Goal: Information Seeking & Learning: Learn about a topic

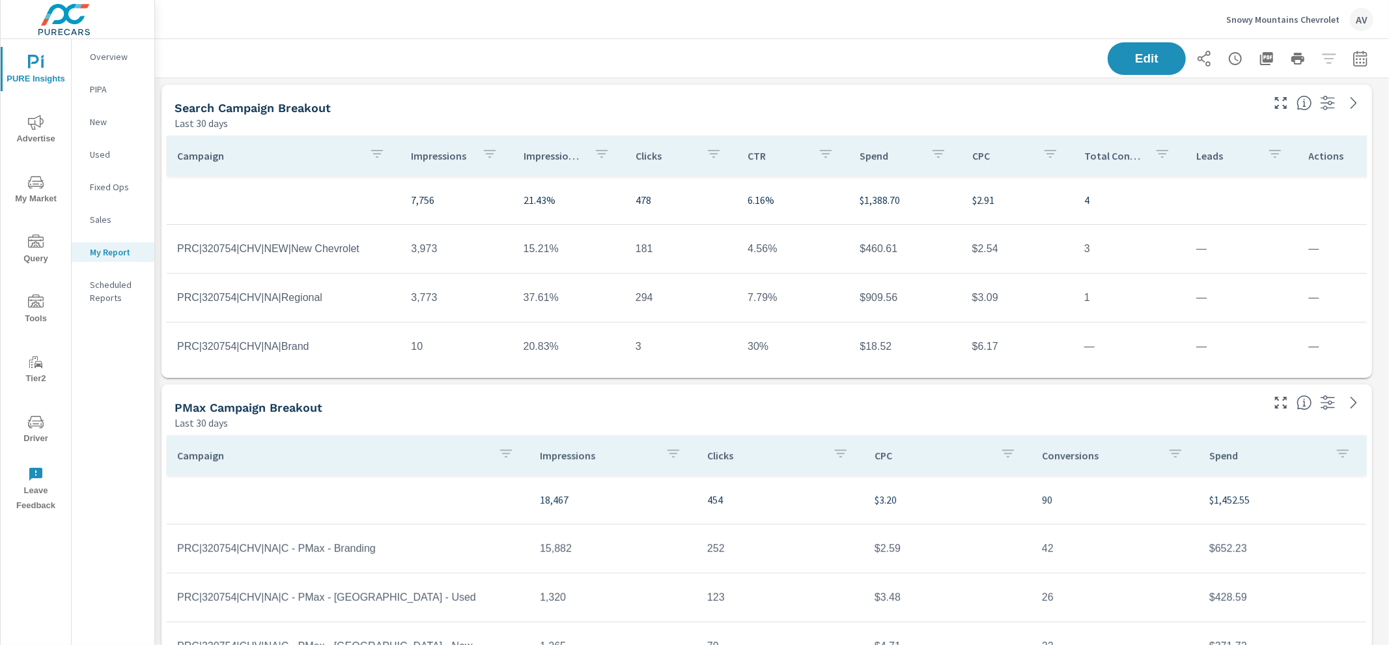
scroll to position [1527, 1246]
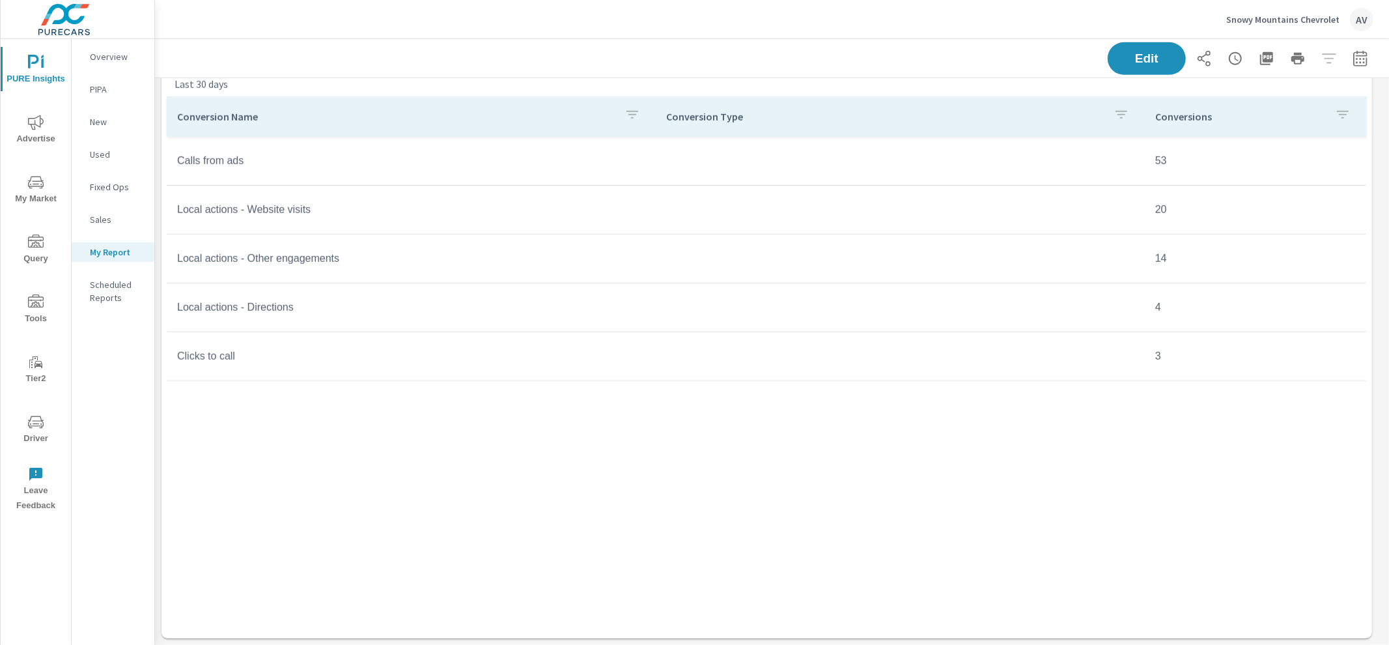
click at [39, 67] on icon "nav menu" at bounding box center [36, 63] width 16 height 16
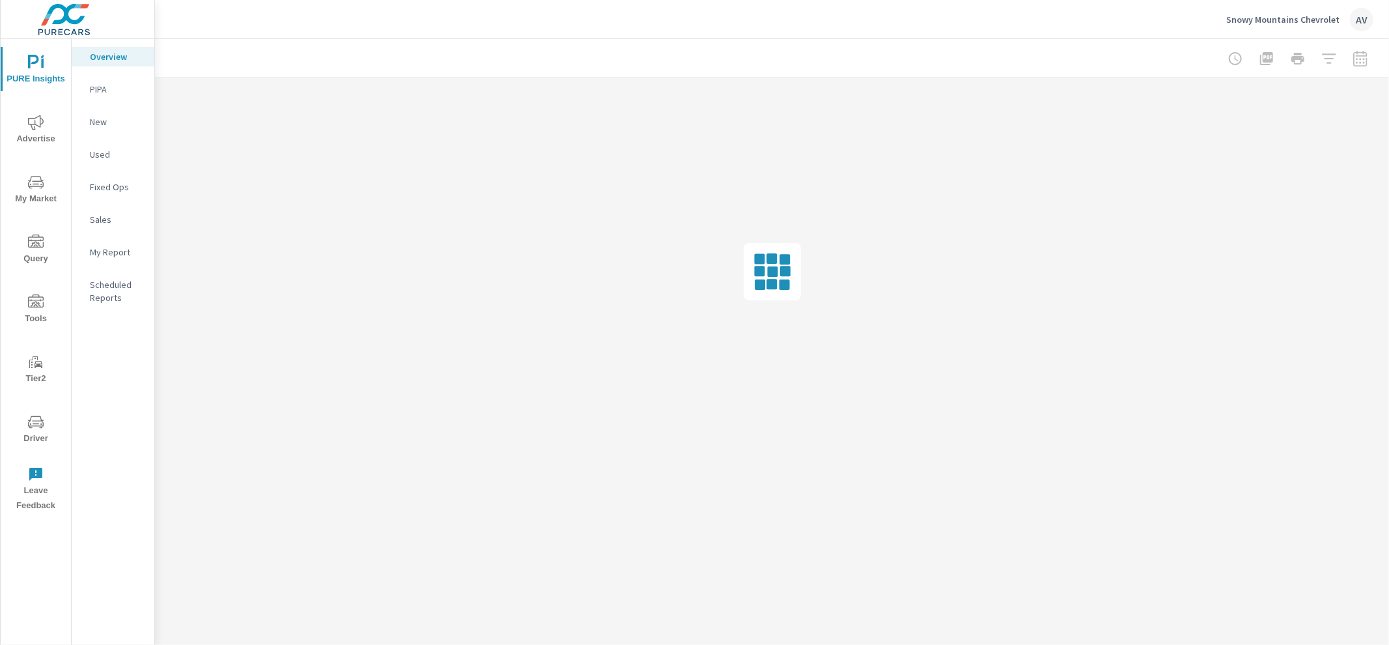
click at [28, 133] on span "Advertise" at bounding box center [36, 131] width 62 height 32
click at [114, 350] on p "Website Analytics" at bounding box center [117, 356] width 54 height 26
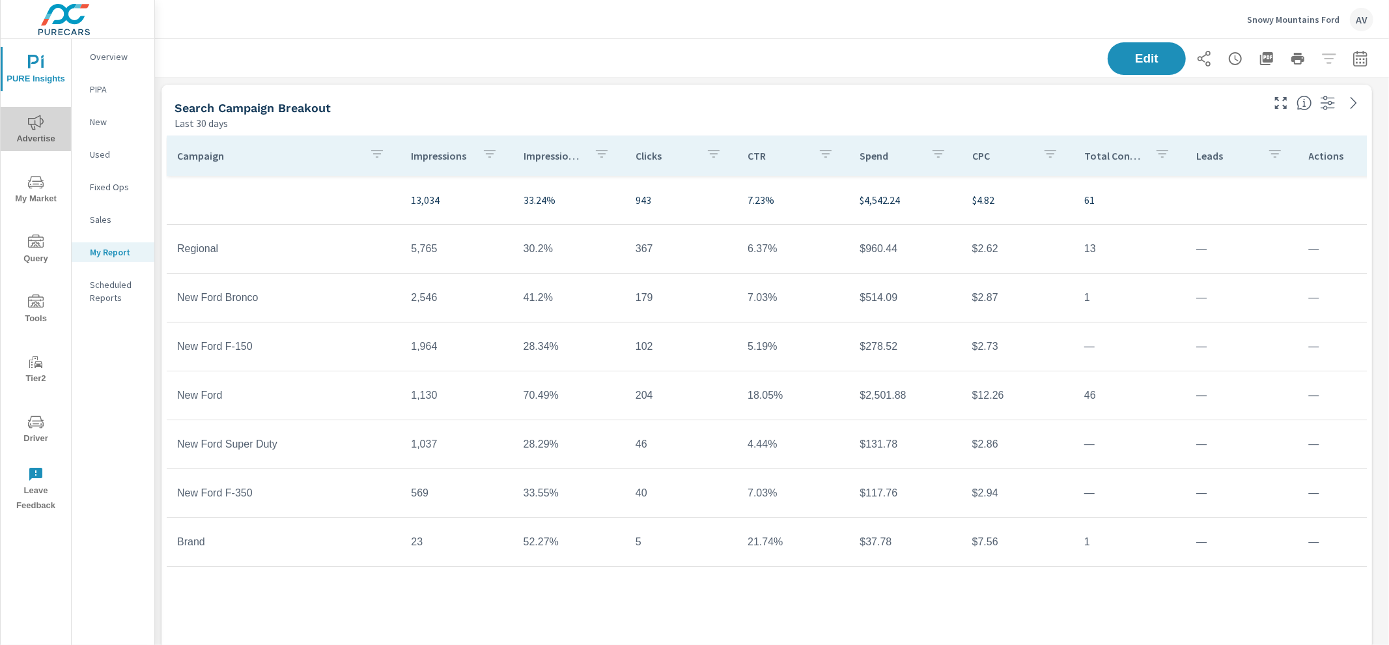
click at [35, 141] on span "Advertise" at bounding box center [36, 131] width 62 height 32
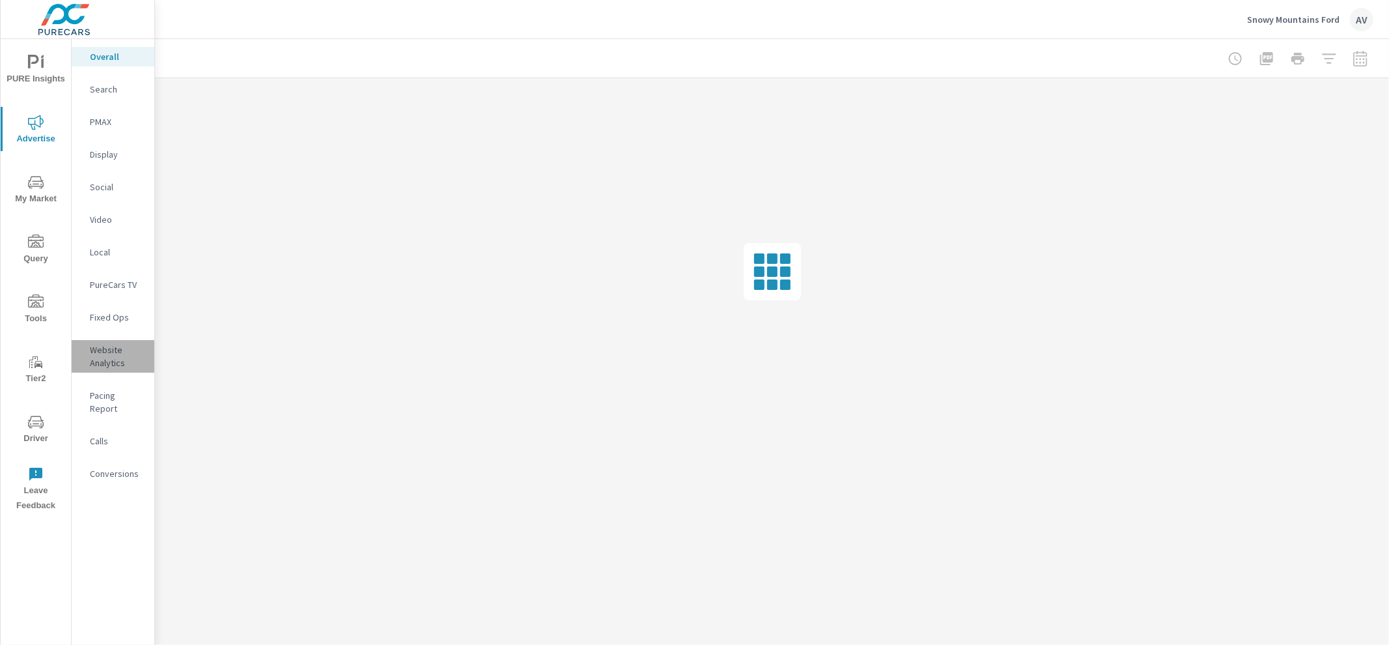
click at [105, 359] on p "Website Analytics" at bounding box center [117, 356] width 54 height 26
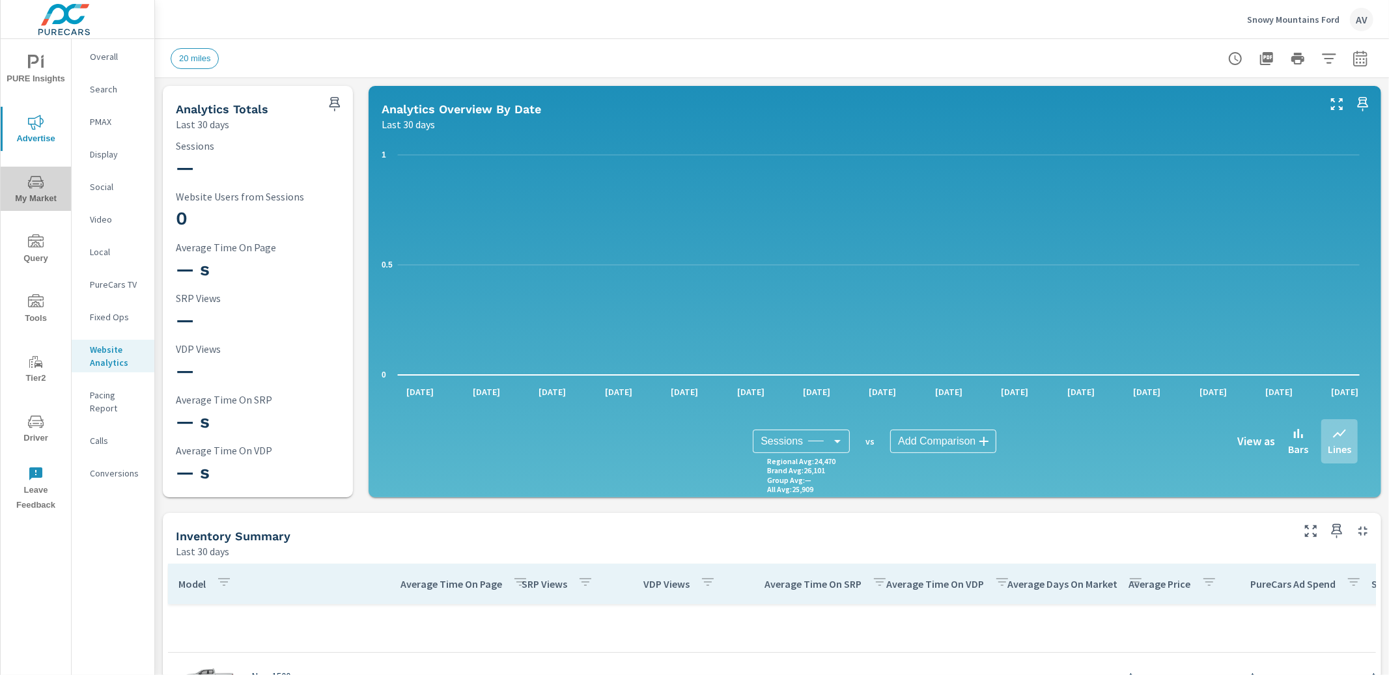
click at [49, 191] on span "My Market" at bounding box center [36, 190] width 62 height 32
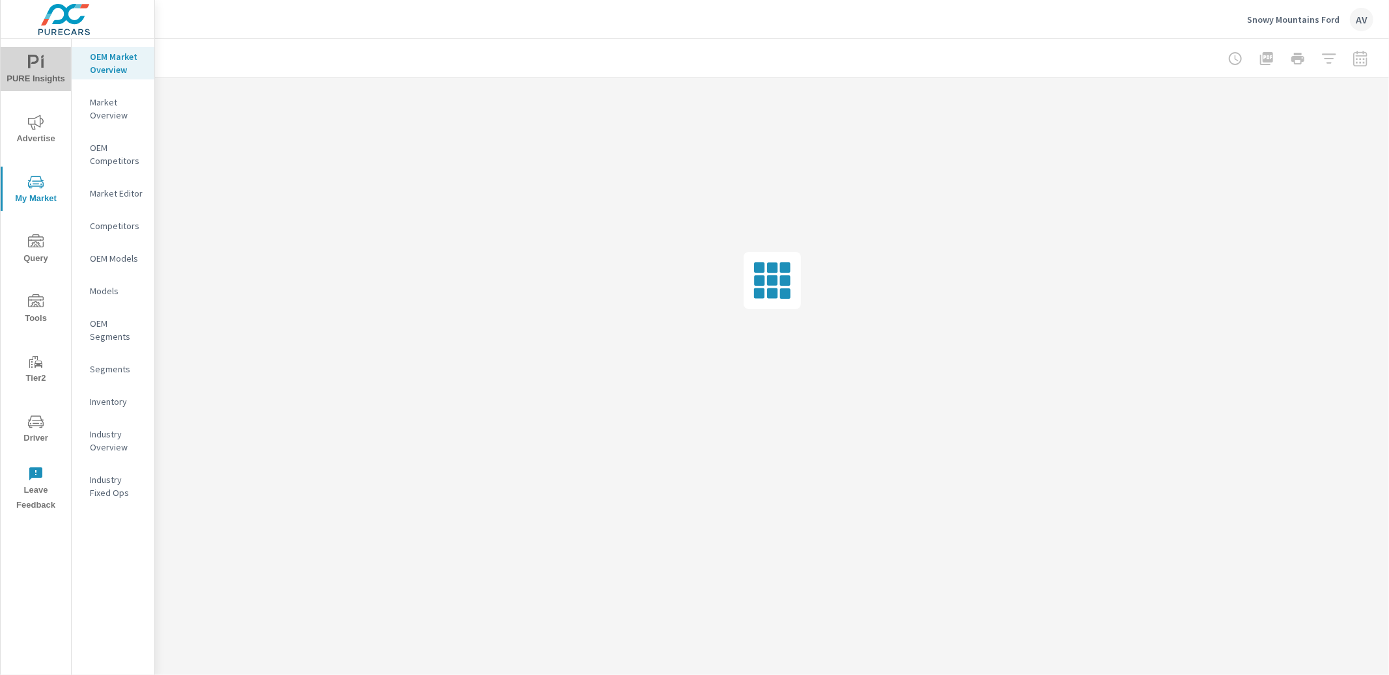
click at [33, 81] on span "PURE Insights" at bounding box center [36, 71] width 62 height 32
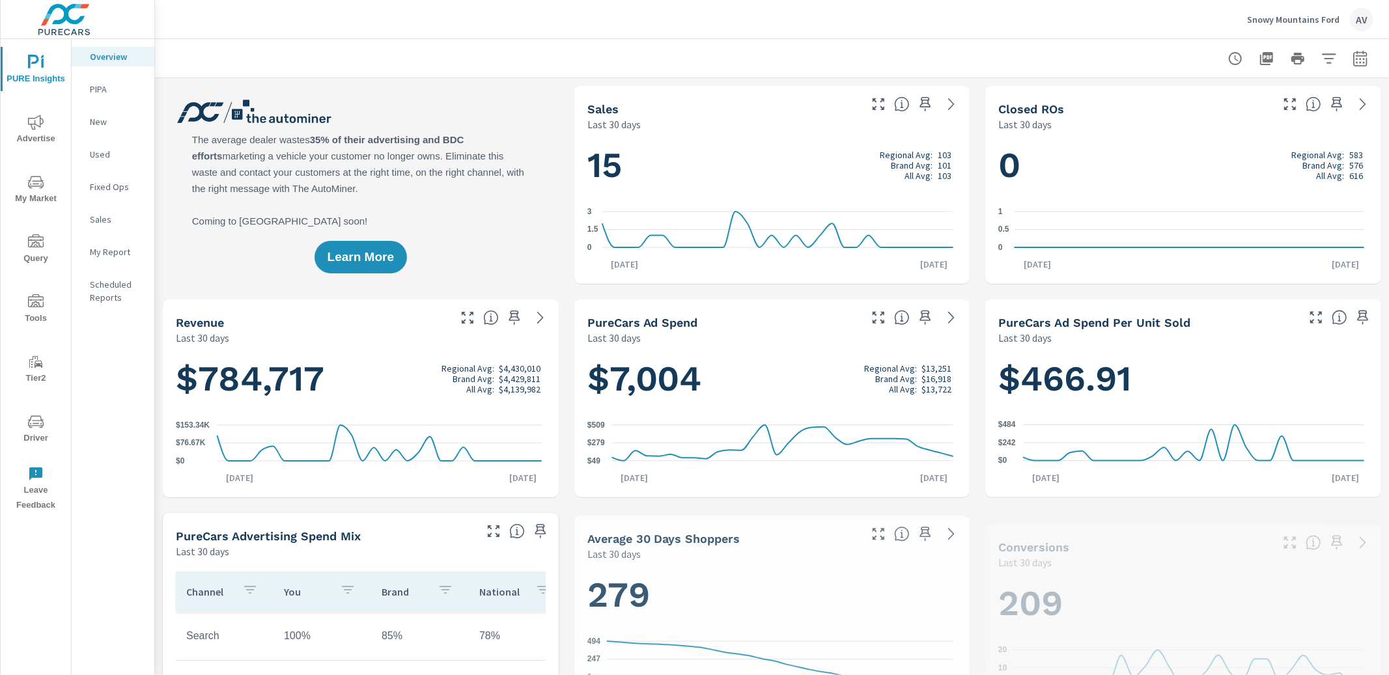
click at [106, 257] on p "My Report" at bounding box center [117, 251] width 54 height 13
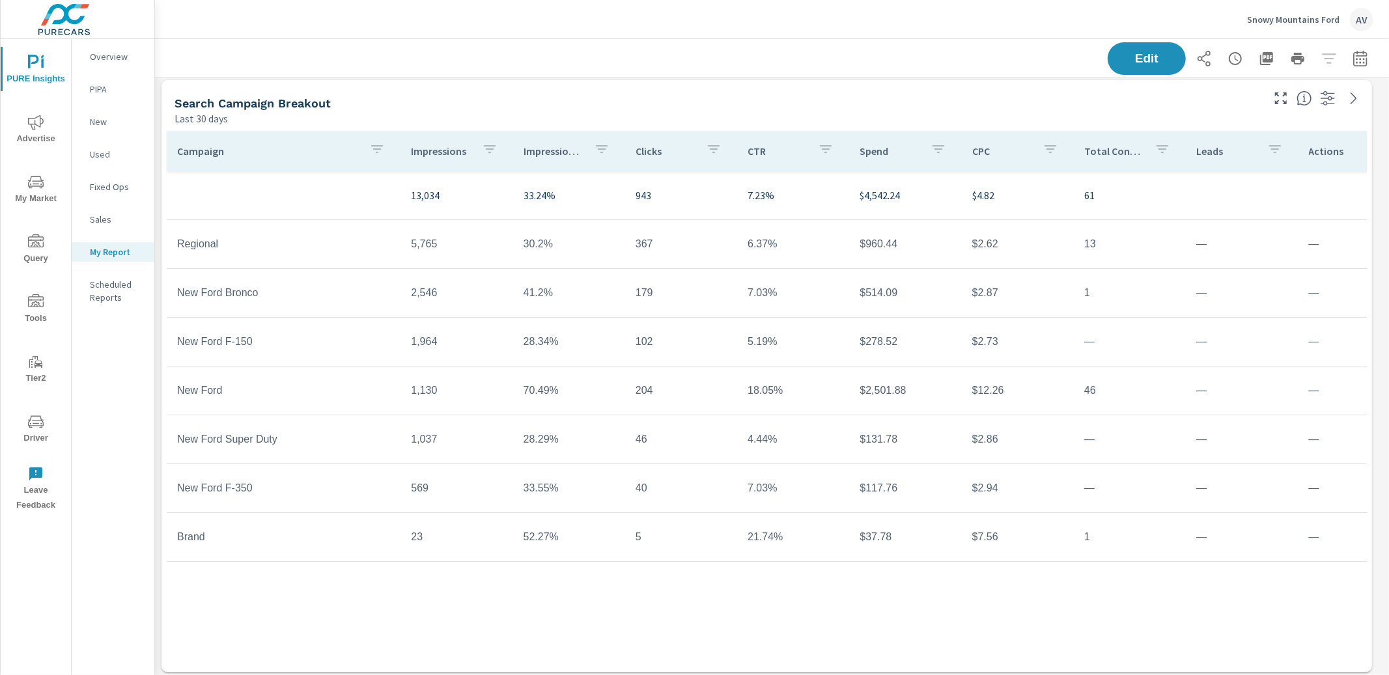
scroll to position [5, 0]
click at [35, 130] on span "Advertise" at bounding box center [36, 131] width 62 height 32
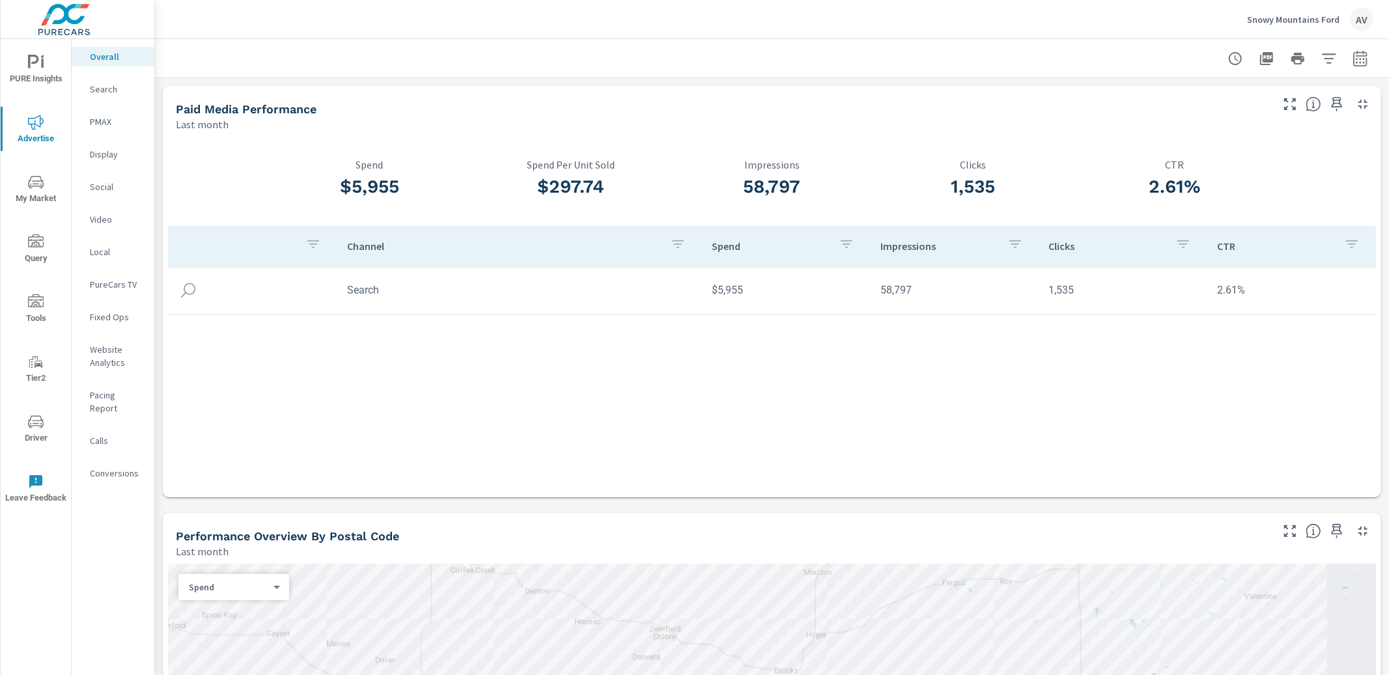
click at [110, 89] on p "Search" at bounding box center [117, 89] width 54 height 13
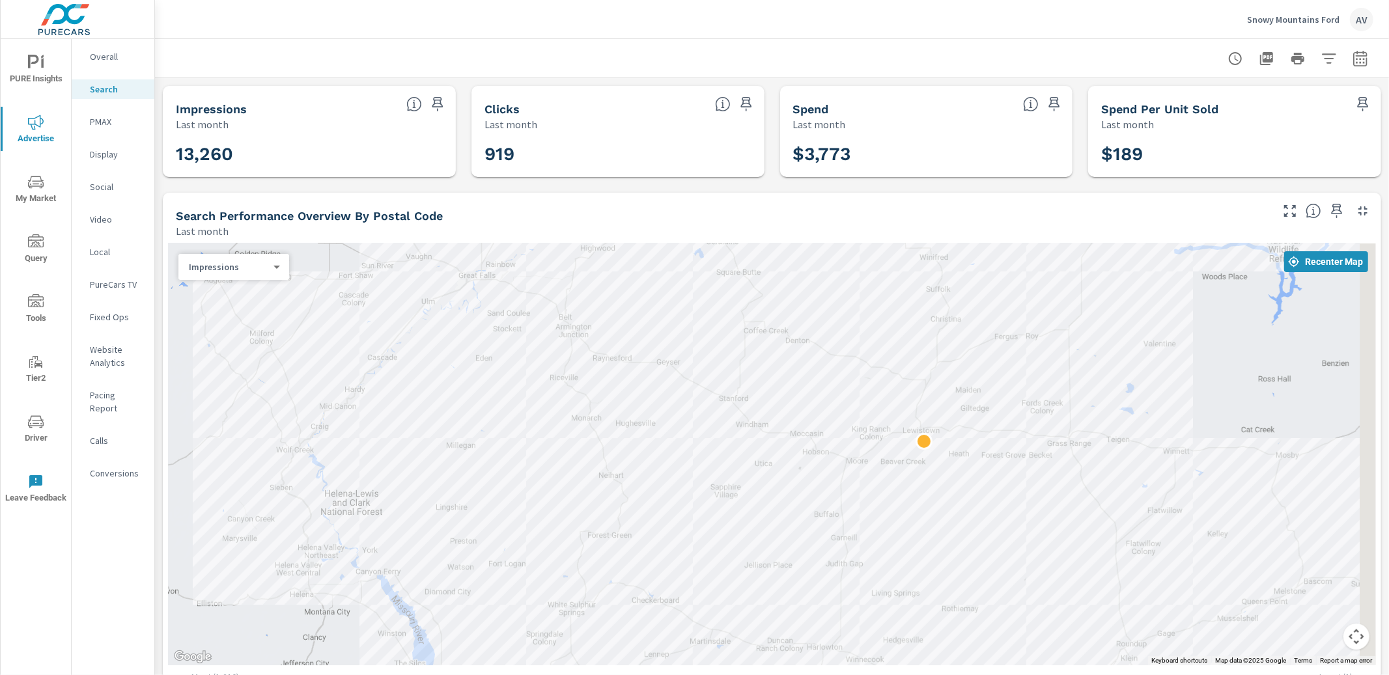
drag, startPoint x: 1302, startPoint y: 444, endPoint x: 1179, endPoint y: 429, distance: 124.0
click at [1179, 429] on div at bounding box center [772, 454] width 1208 height 422
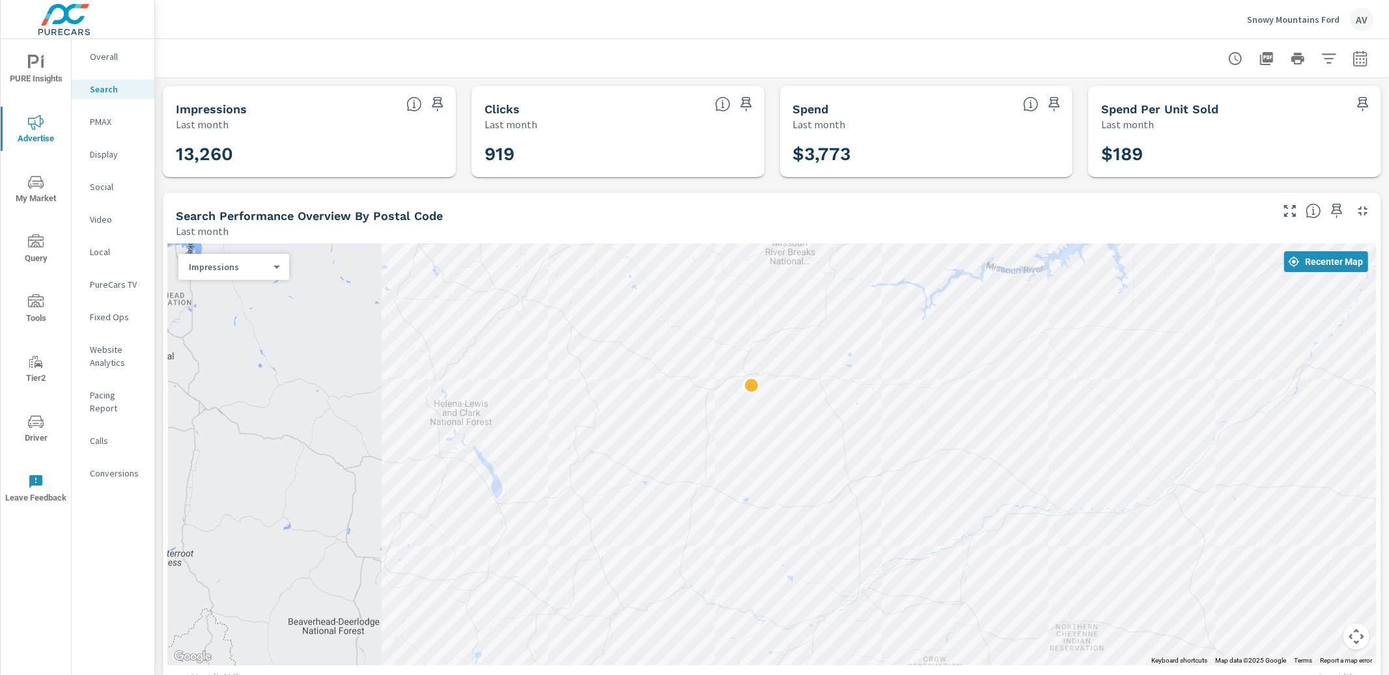
drag, startPoint x: 1249, startPoint y: 452, endPoint x: 942, endPoint y: 400, distance: 311.0
click at [942, 400] on div at bounding box center [772, 454] width 1208 height 422
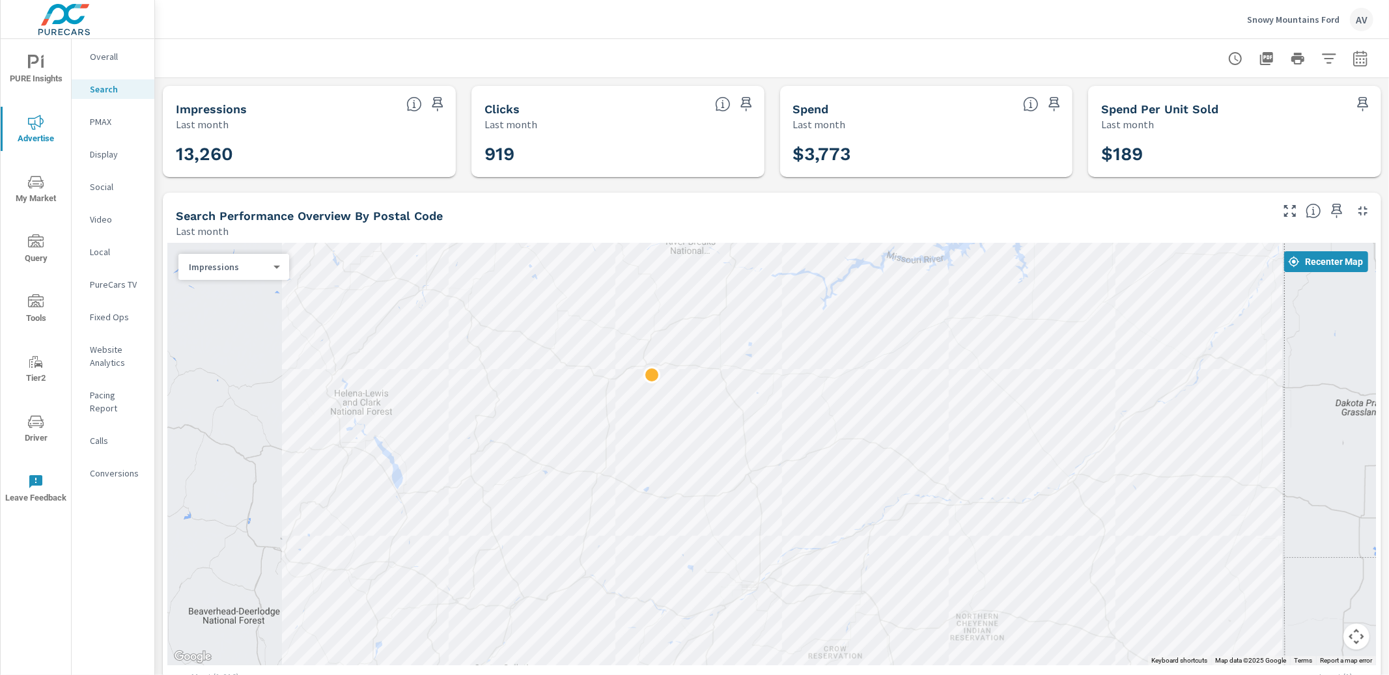
drag, startPoint x: 1047, startPoint y: 409, endPoint x: 1262, endPoint y: 415, distance: 214.9
click at [1262, 415] on div at bounding box center [772, 454] width 1208 height 422
click at [1359, 60] on button "button" at bounding box center [1360, 59] width 26 height 26
click at [1232, 121] on select "Custom [DATE] Last week Last 7 days Last 14 days Last 30 days Last 45 days Last…" at bounding box center [1245, 113] width 130 height 26
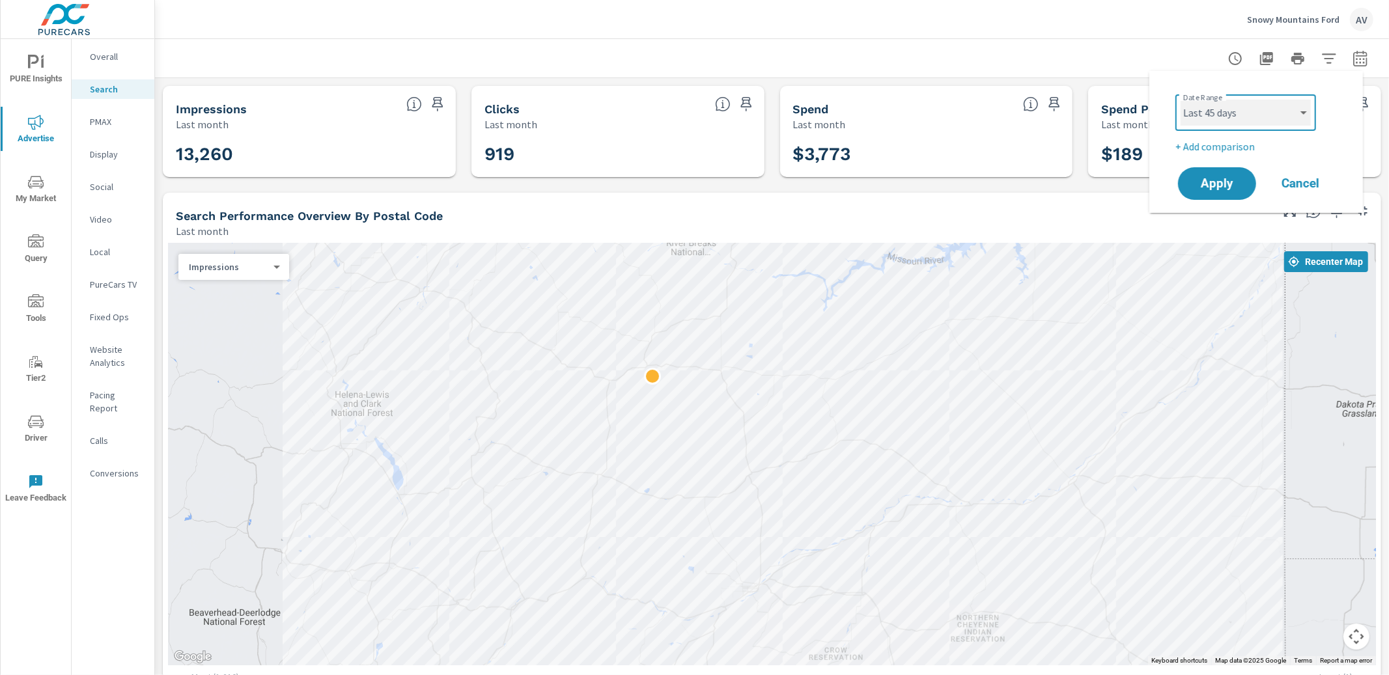
click at [1180, 100] on select "Custom [DATE] Last week Last 7 days Last 14 days Last 30 days Last 45 days Last…" at bounding box center [1245, 113] width 130 height 26
select select "Last 45 days"
click at [1236, 189] on span "Apply" at bounding box center [1216, 184] width 53 height 12
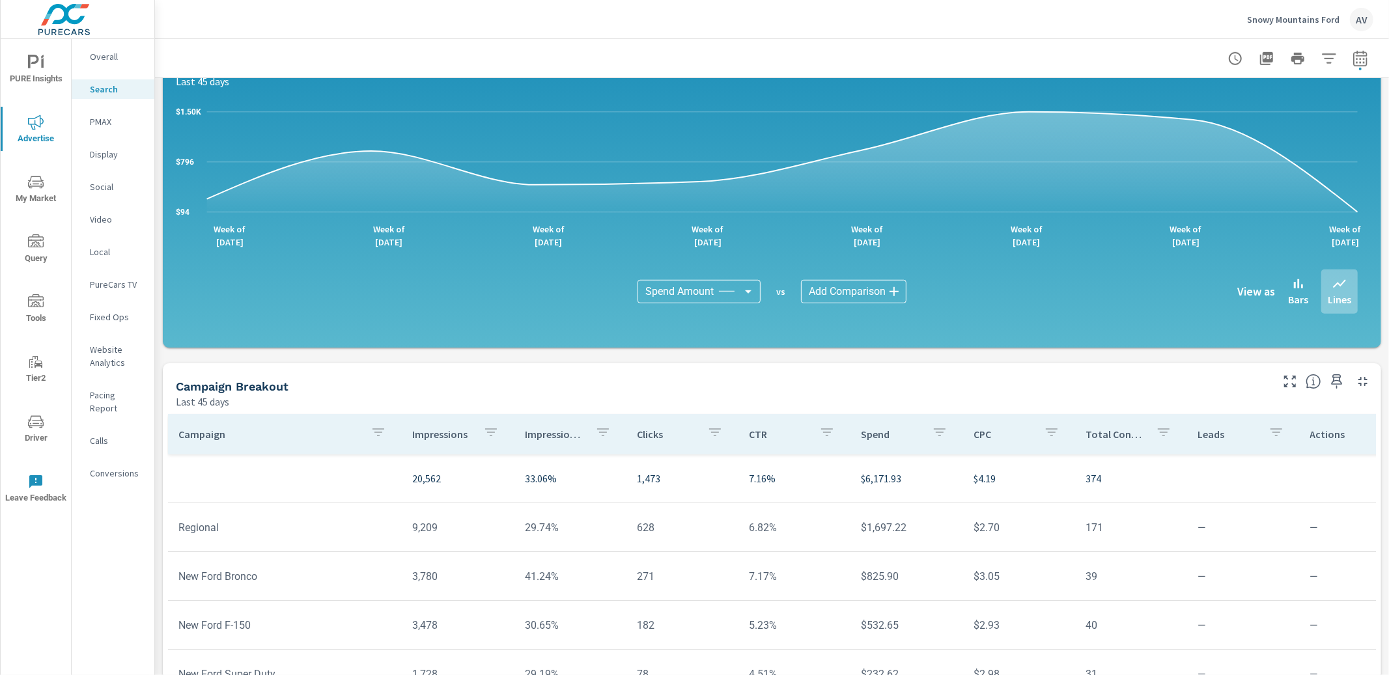
scroll to position [697, 0]
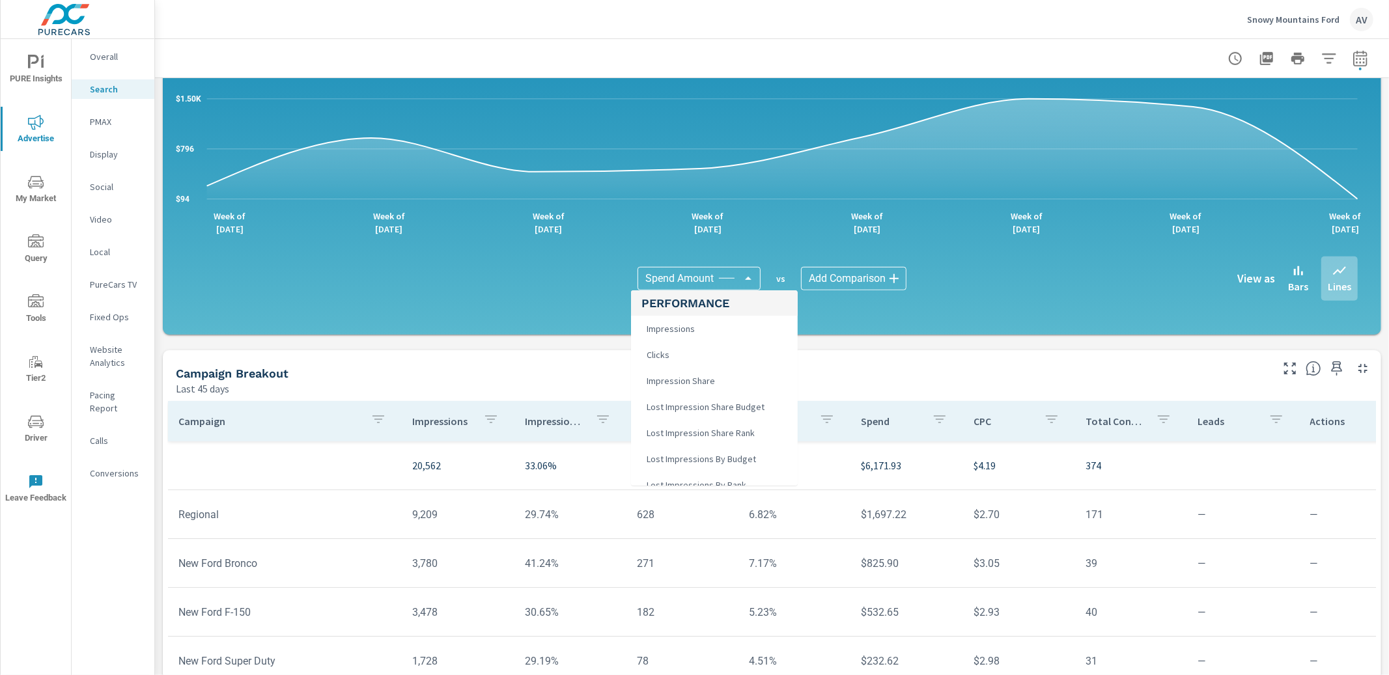
click at [706, 286] on body "PURE Insights Advertise My Market Query Tools Tier2 Driver Leave Feedback Overa…" at bounding box center [694, 337] width 1389 height 675
click at [672, 334] on span "Impressions" at bounding box center [669, 329] width 56 height 18
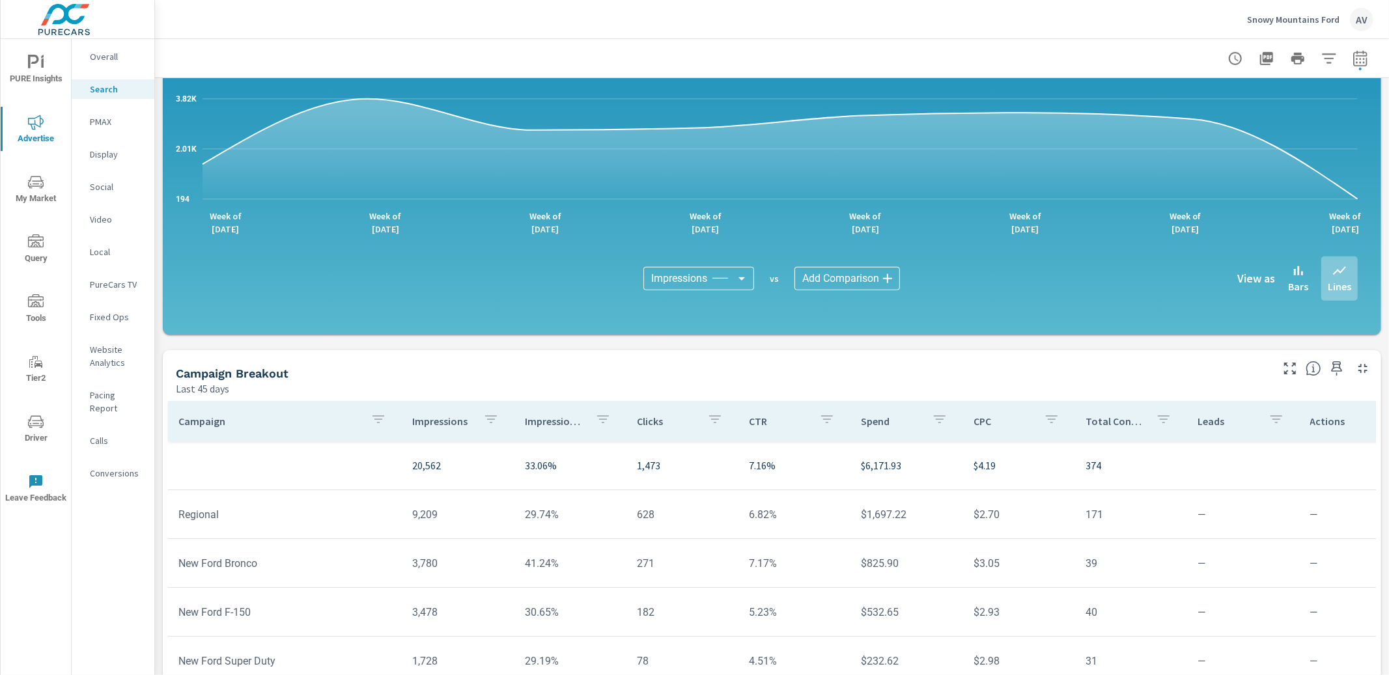
click at [703, 280] on body "PURE Insights Advertise My Market Query Tools Tier2 Driver Leave Feedback Overa…" at bounding box center [694, 337] width 1389 height 675
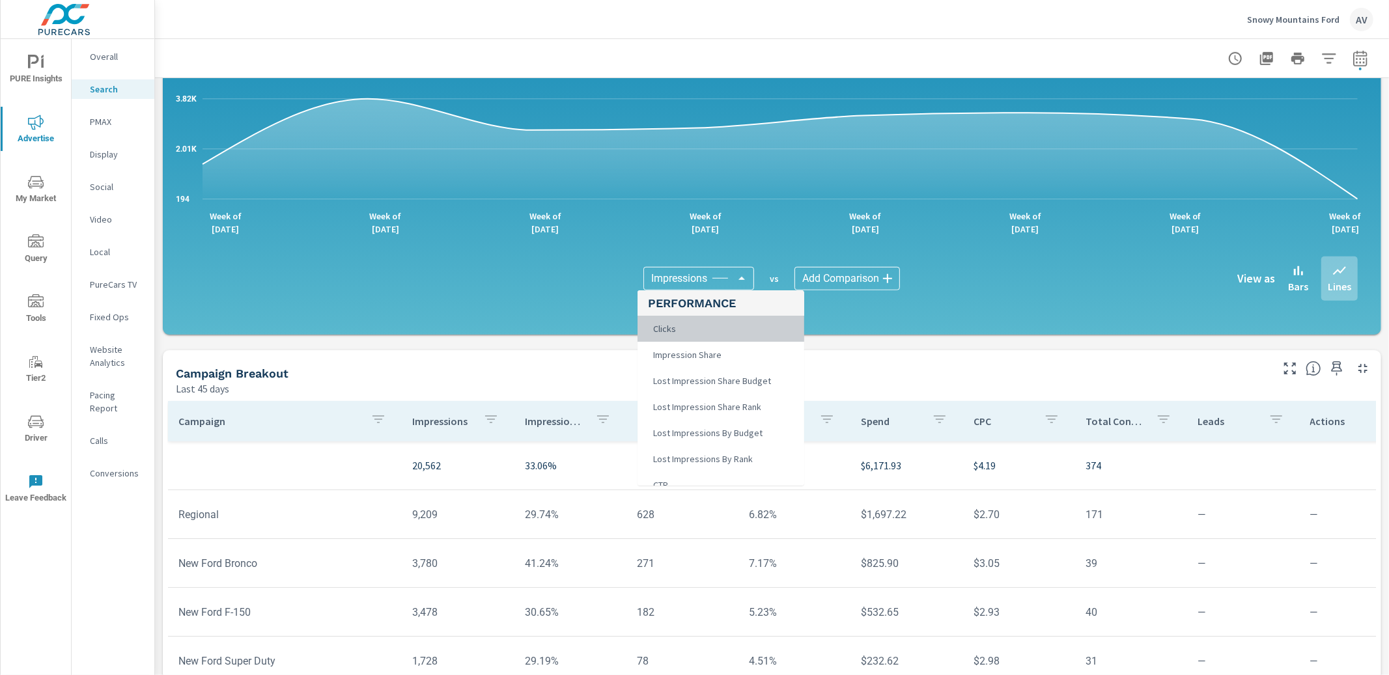
click at [695, 337] on li "Clicks" at bounding box center [720, 329] width 167 height 26
type input "Clicks"
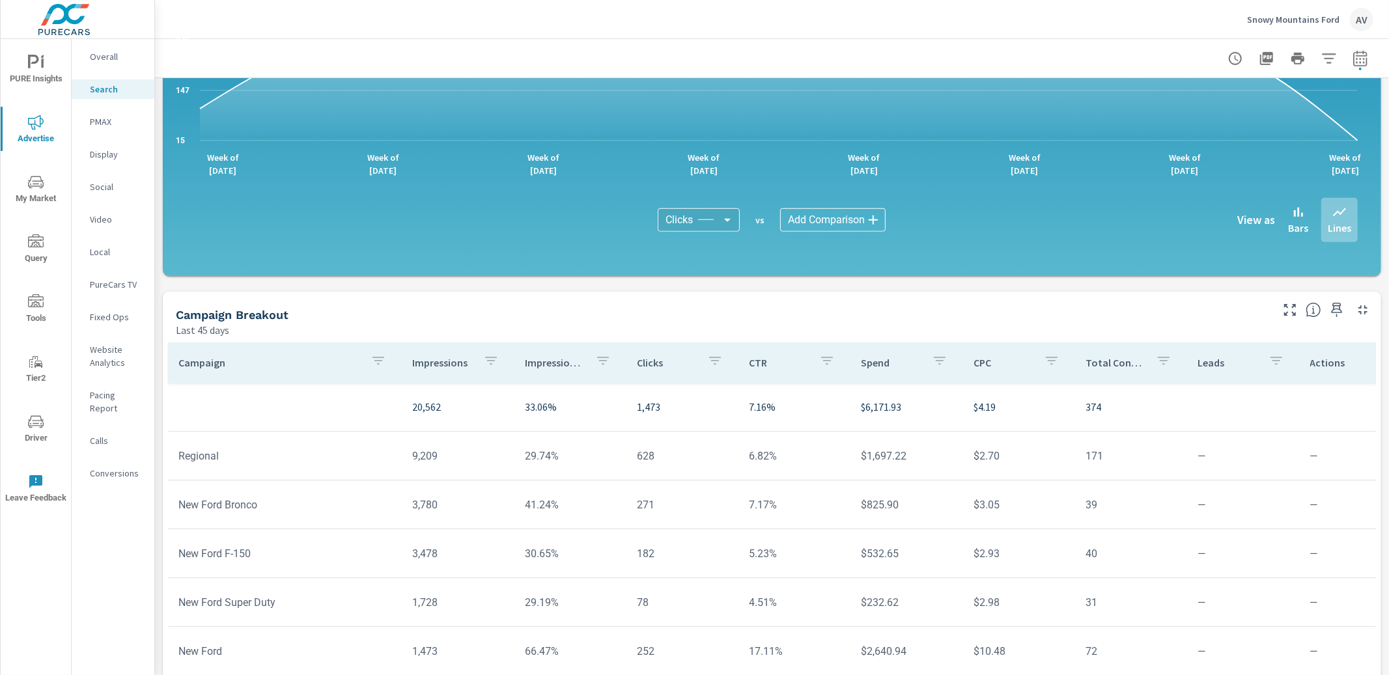
scroll to position [790, 0]
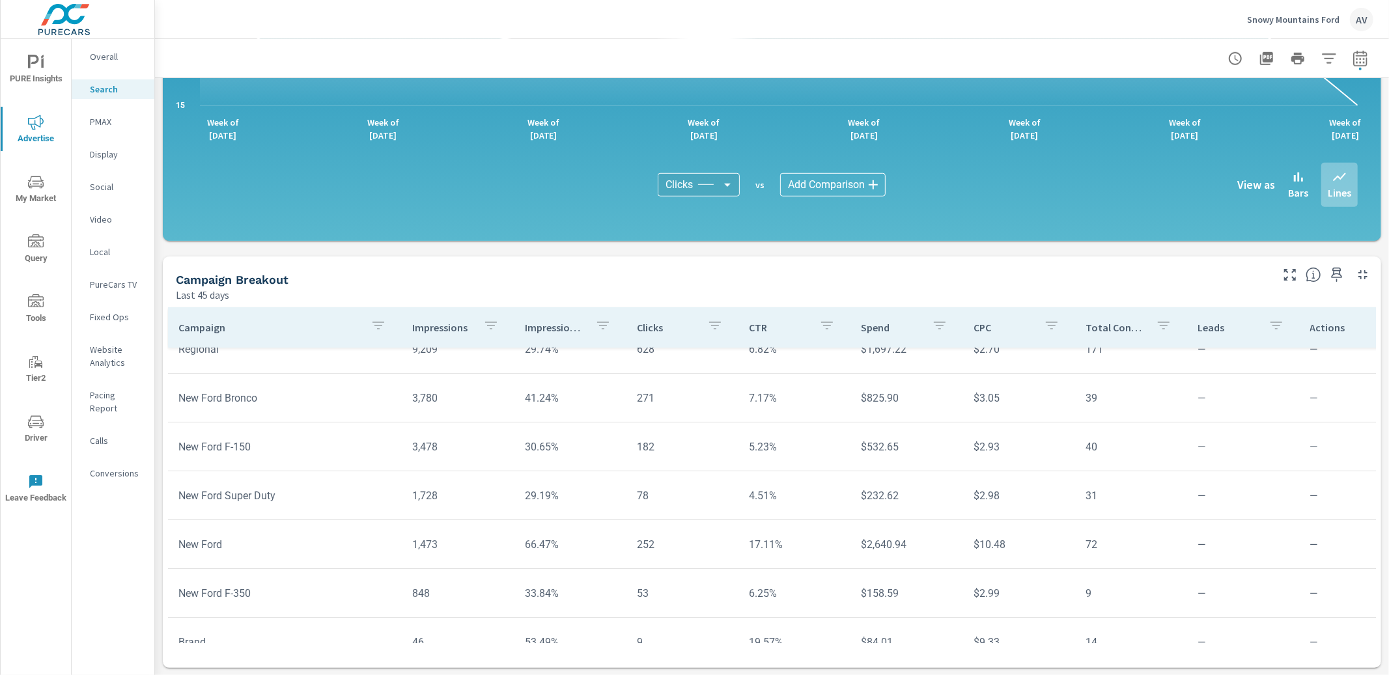
scroll to position [105, 0]
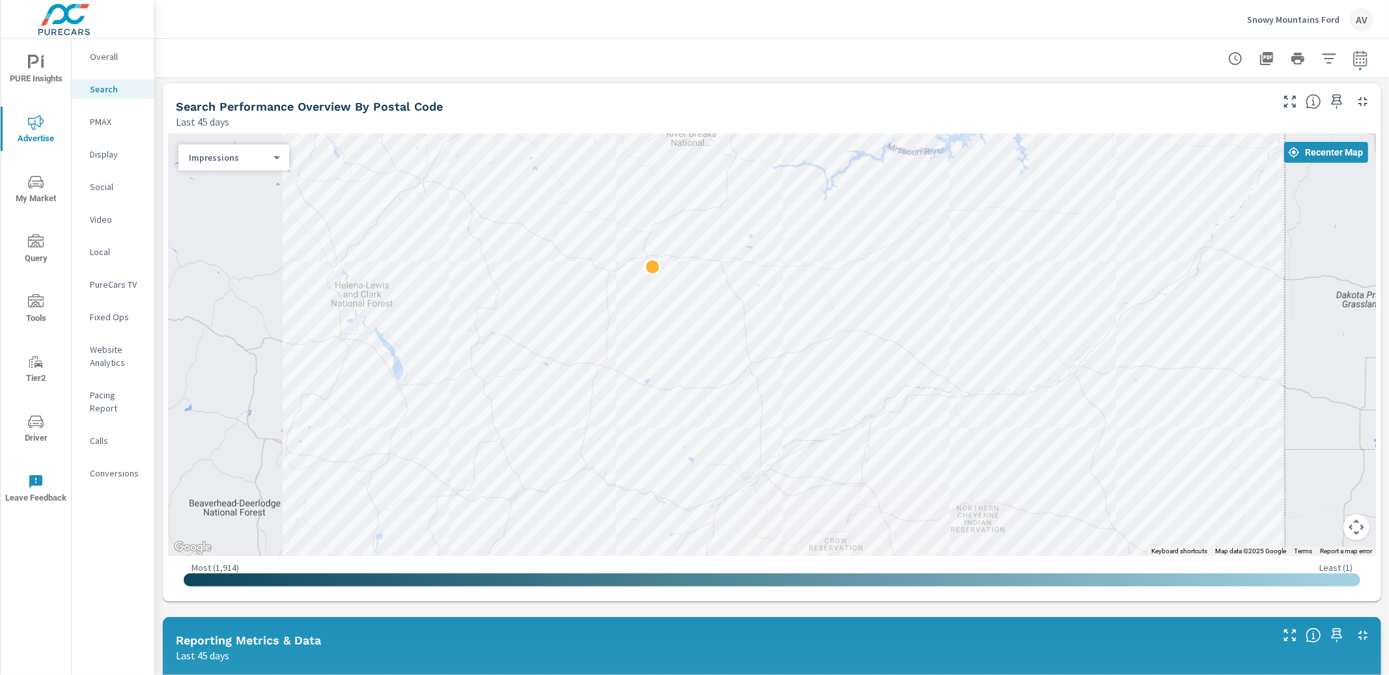
scroll to position [107, 0]
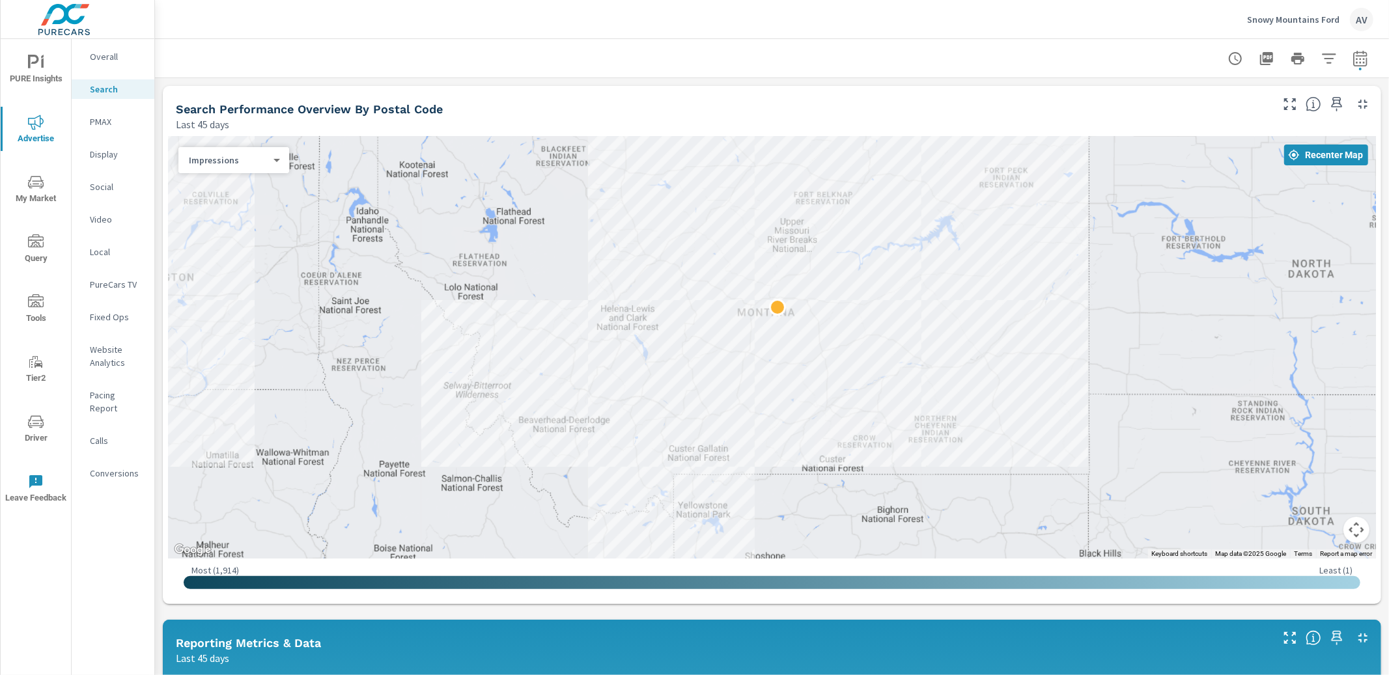
click at [964, 111] on div "Search Performance Overview By Postal Code" at bounding box center [722, 109] width 1093 height 15
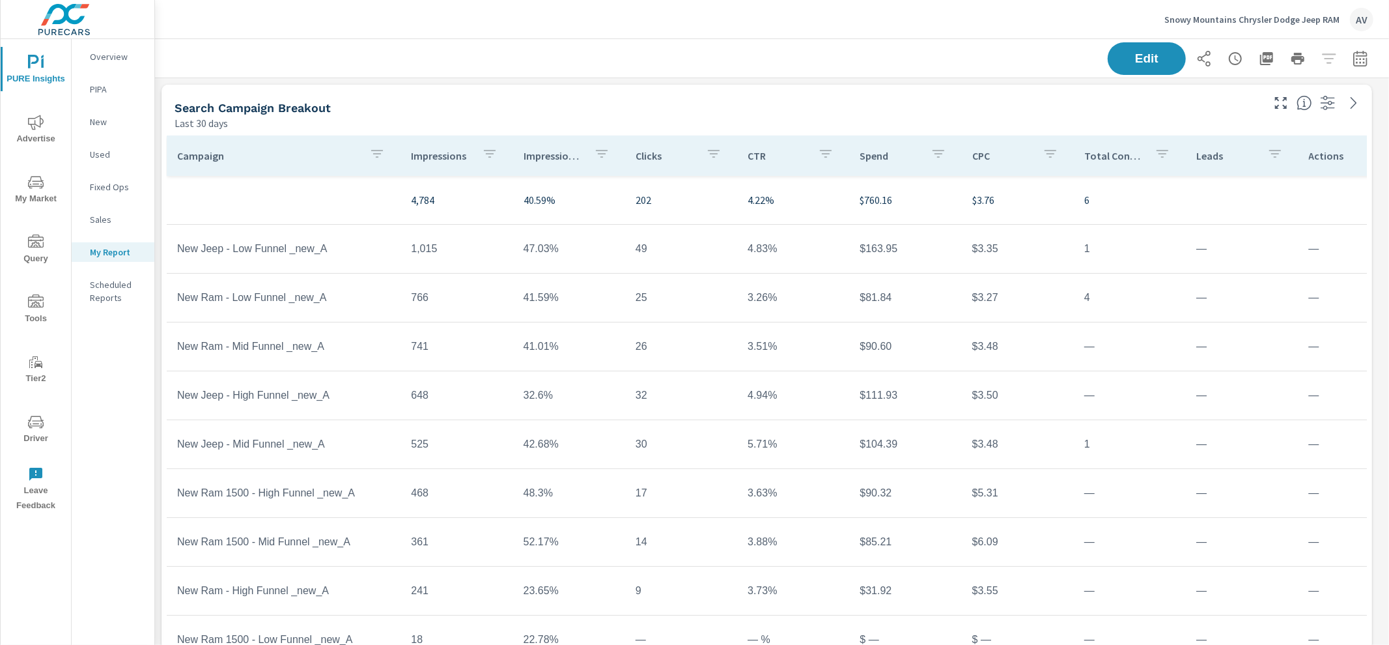
scroll to position [1676, 1246]
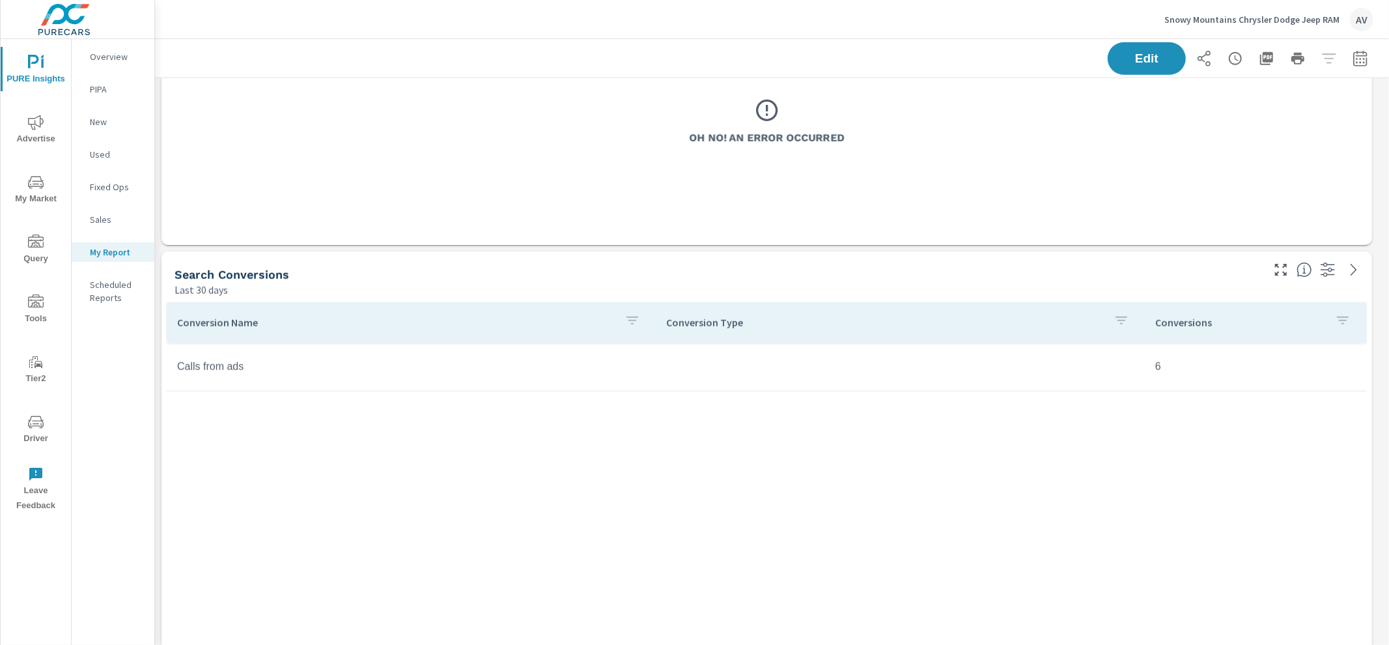
click at [44, 132] on span "Advertise" at bounding box center [36, 131] width 62 height 32
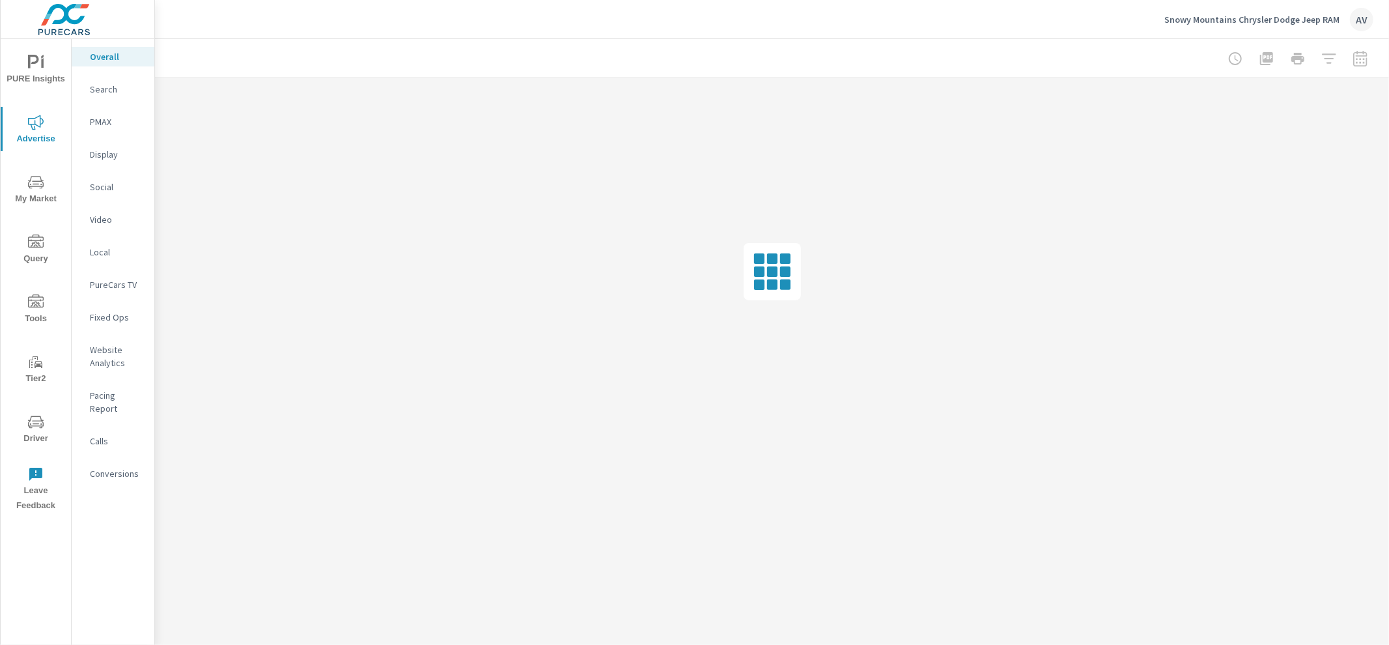
click at [111, 357] on p "Website Analytics" at bounding box center [117, 356] width 54 height 26
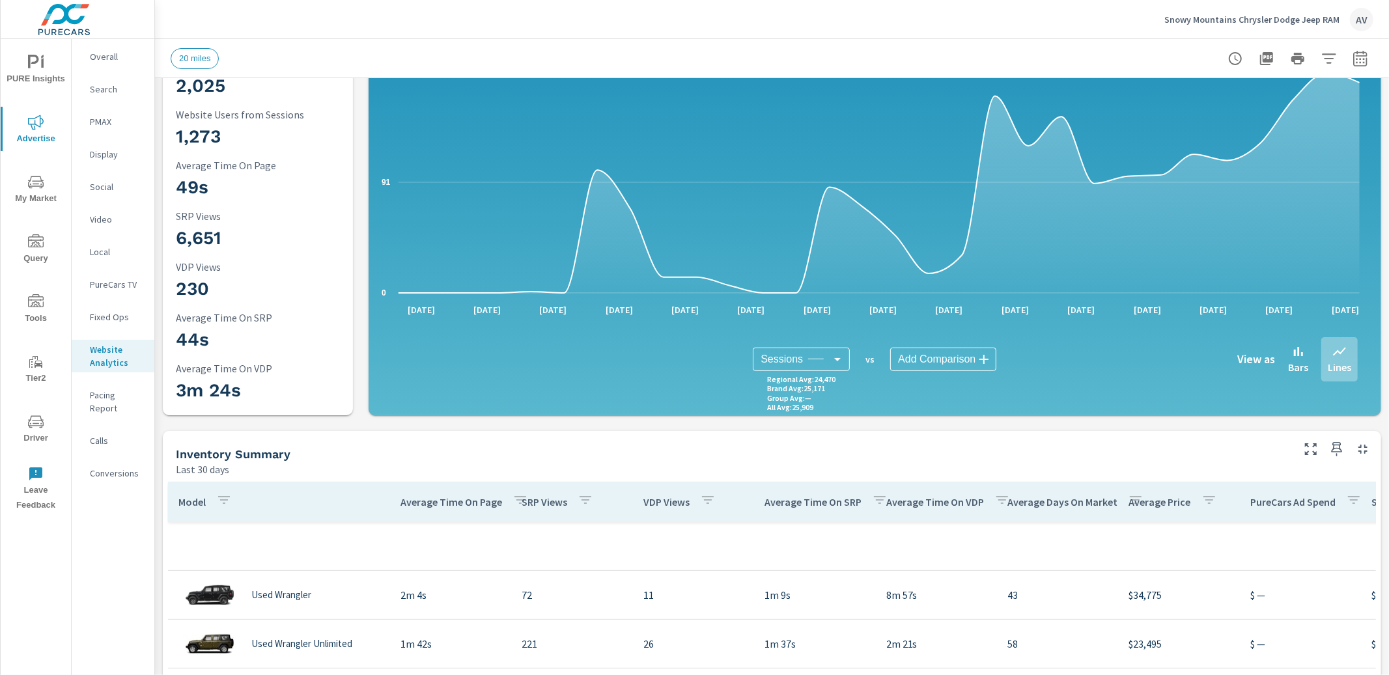
scroll to position [196, 0]
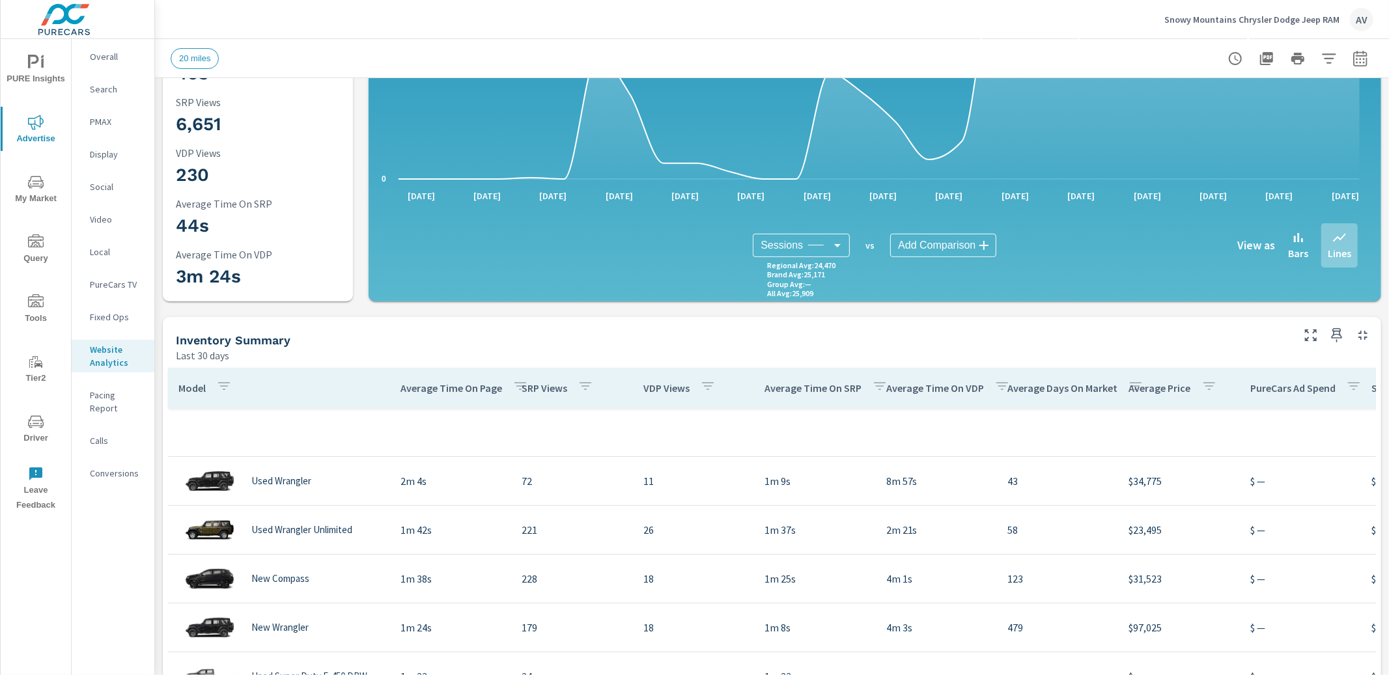
click at [36, 52] on button "PURE Insights" at bounding box center [36, 69] width 70 height 44
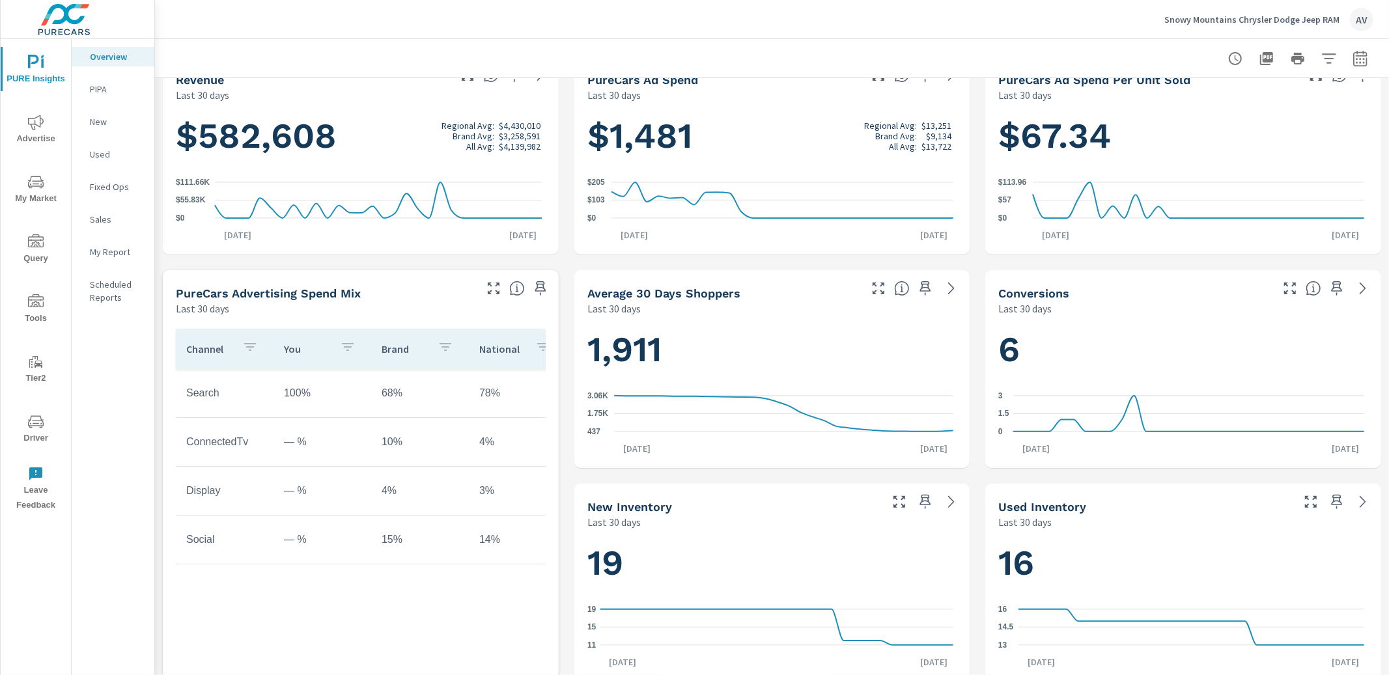
scroll to position [249, 0]
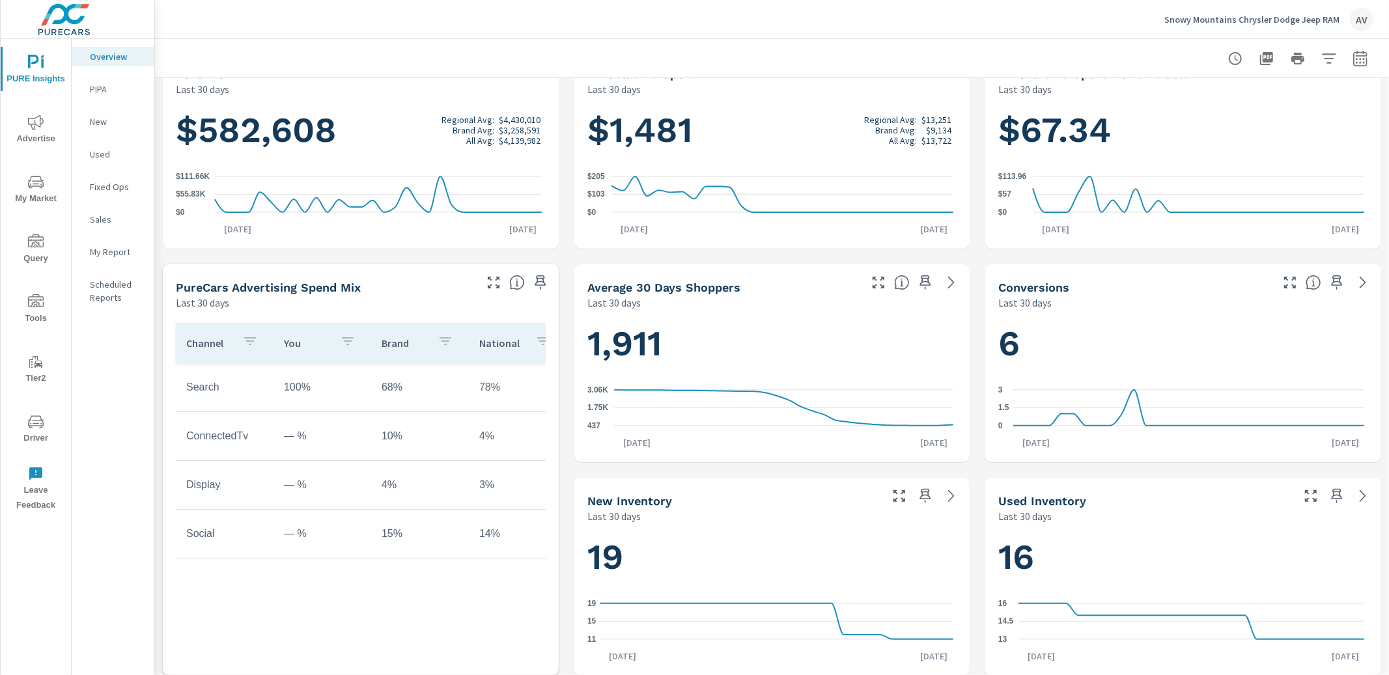
click at [35, 124] on icon "nav menu" at bounding box center [36, 122] width 16 height 15
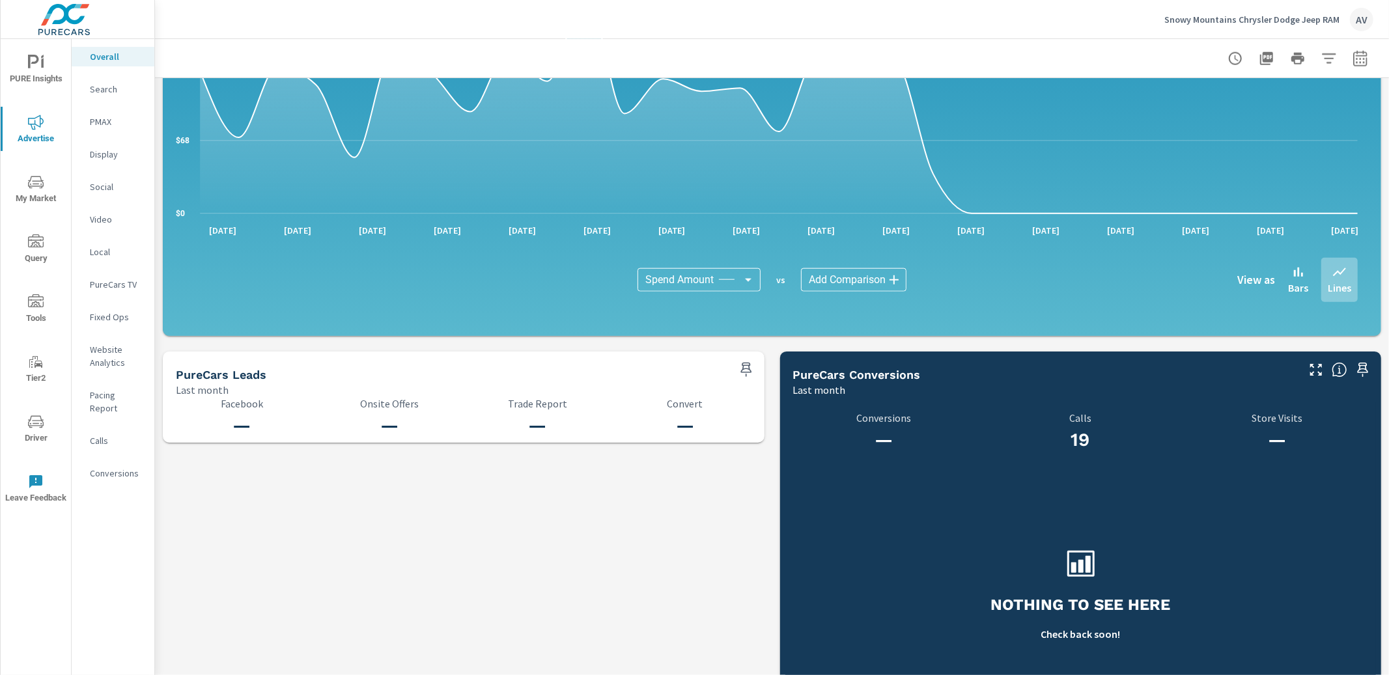
scroll to position [1217, 0]
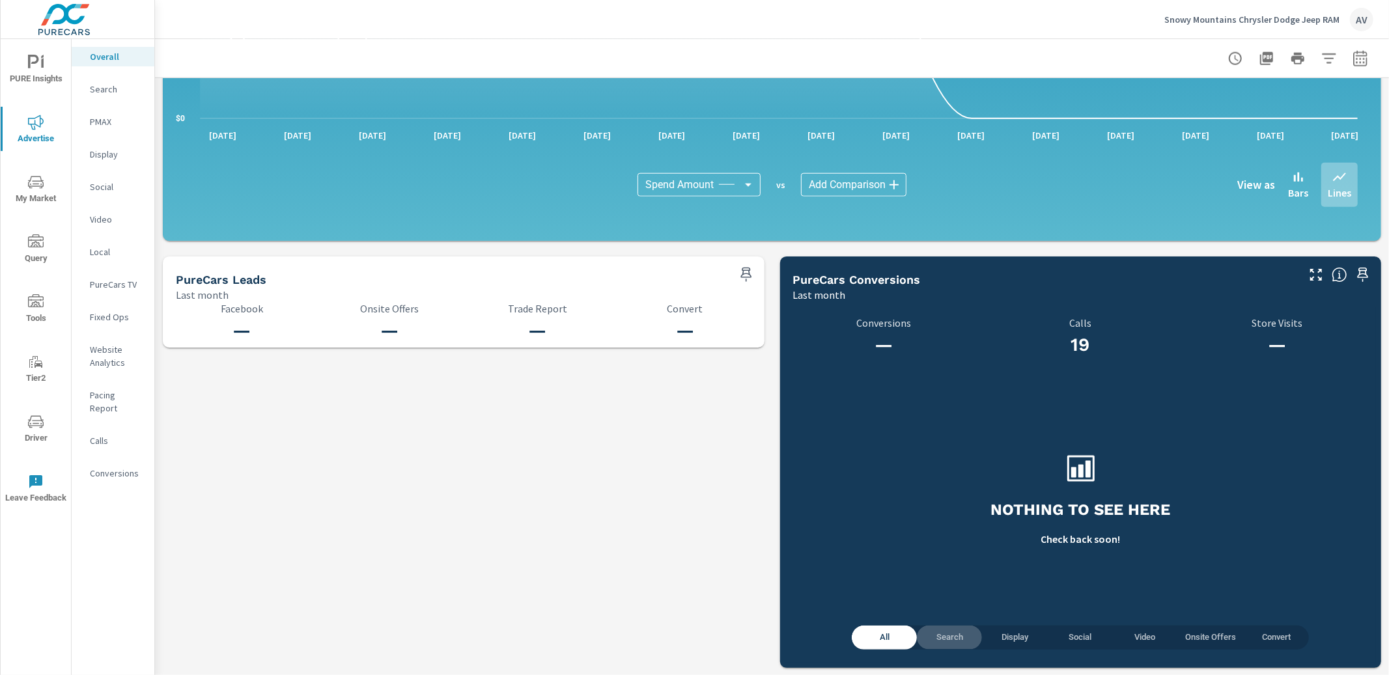
click at [932, 643] on span "Search" at bounding box center [948, 637] width 49 height 15
click at [1007, 635] on span "Display" at bounding box center [1014, 637] width 49 height 15
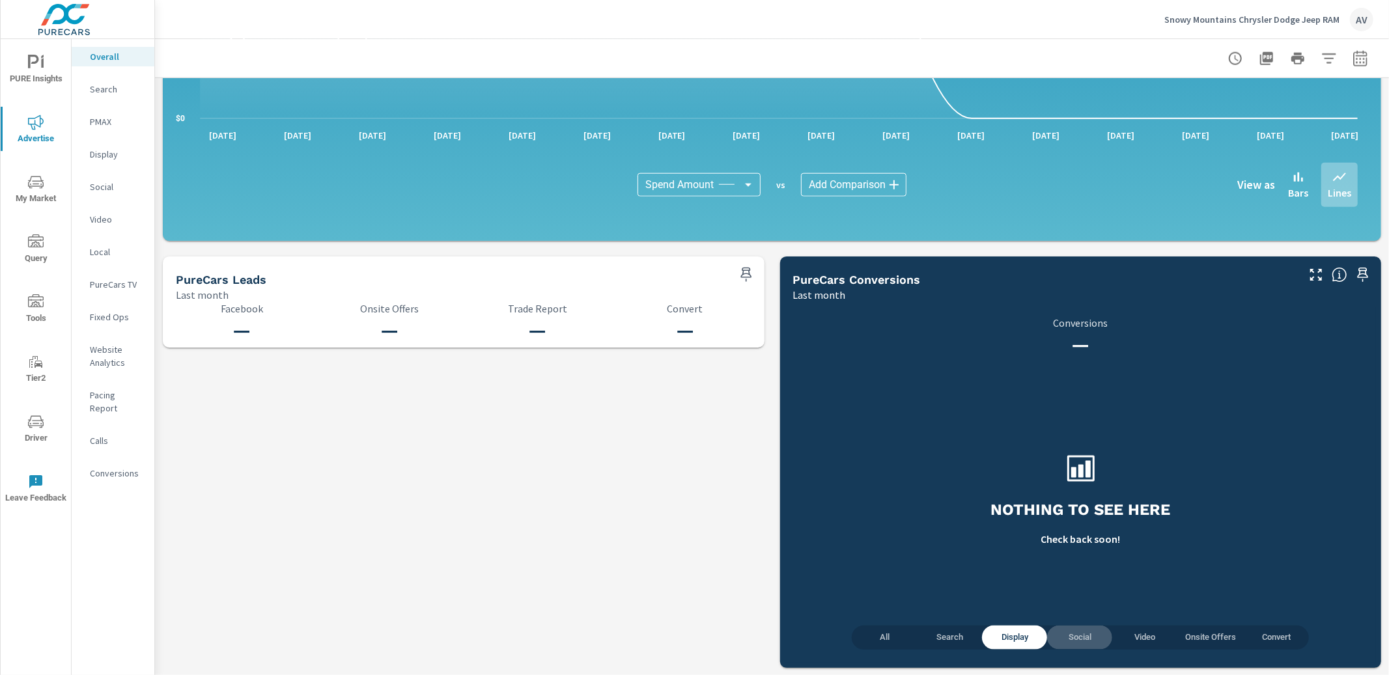
click at [1059, 640] on span "Social" at bounding box center [1079, 637] width 49 height 15
click at [1134, 639] on span "Video" at bounding box center [1144, 637] width 49 height 15
click at [878, 639] on span "All" at bounding box center [883, 637] width 49 height 15
